Goal: Task Accomplishment & Management: Use online tool/utility

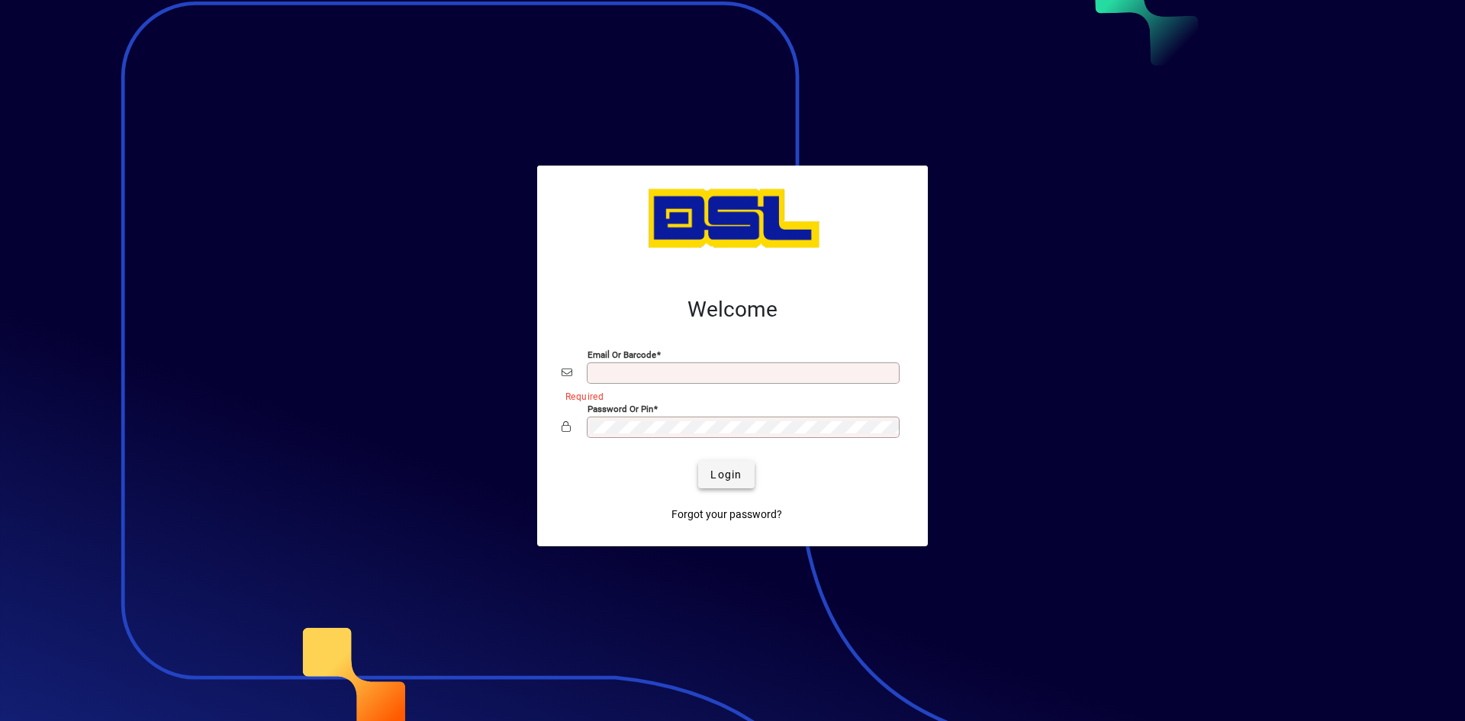
type input "**********"
click at [733, 460] on span "submit" at bounding box center [726, 474] width 56 height 37
